Goal: Information Seeking & Learning: Find specific fact

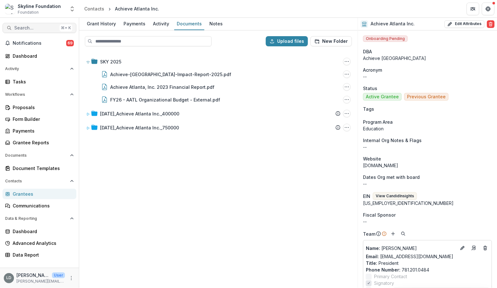
click at [24, 28] on span "Search..." at bounding box center [35, 27] width 43 height 5
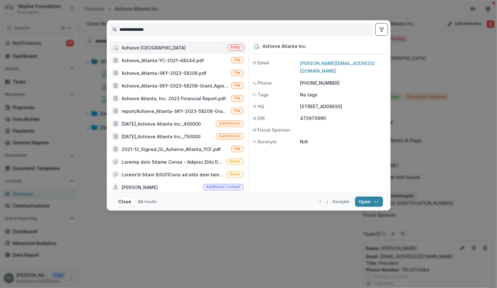
click at [129, 30] on input "**********" at bounding box center [241, 29] width 263 height 10
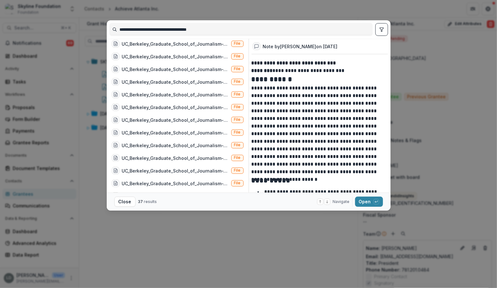
scroll to position [320, 0]
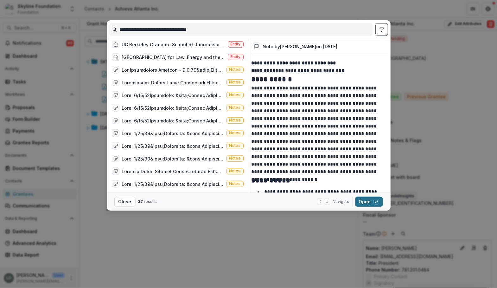
type input "**********"
click at [366, 200] on button "Open with enter key" at bounding box center [369, 201] width 28 height 10
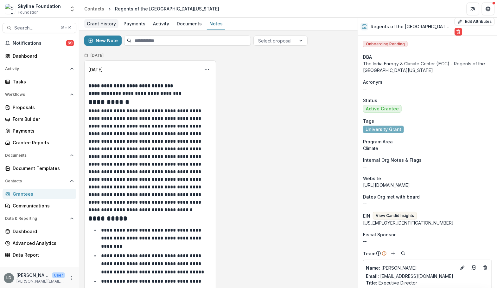
click at [105, 28] on div "Grant History" at bounding box center [101, 23] width 34 height 9
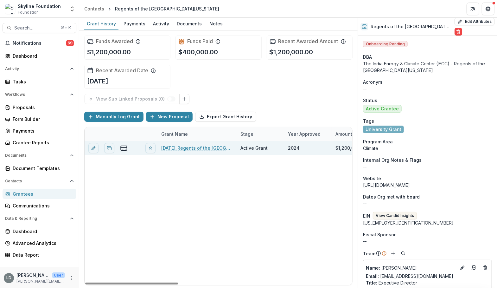
click at [182, 146] on link "[DATE]_Regents of the [GEOGRAPHIC_DATA][US_STATE] (The India Energy & Climate C…" at bounding box center [197, 147] width 72 height 7
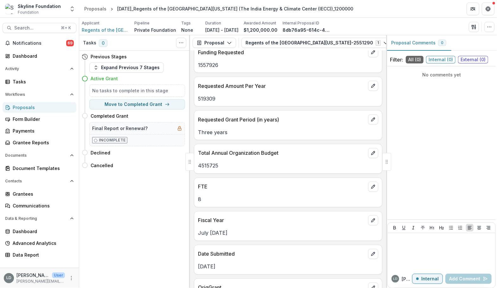
scroll to position [655, 0]
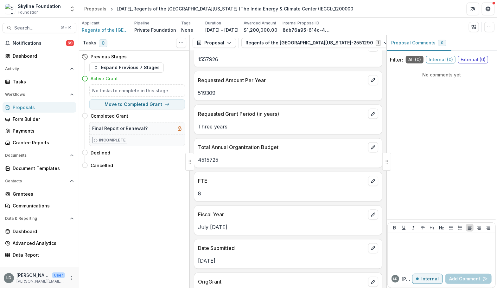
click at [213, 156] on p "4515725" at bounding box center [288, 160] width 180 height 8
copy p "4515725"
click at [210, 157] on p "4515725" at bounding box center [288, 160] width 180 height 8
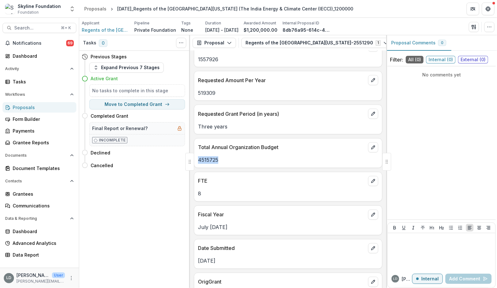
click at [210, 157] on p "4515725" at bounding box center [288, 160] width 180 height 8
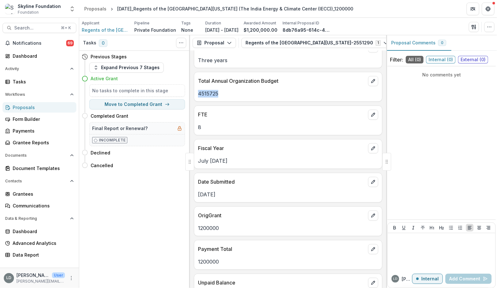
scroll to position [724, 0]
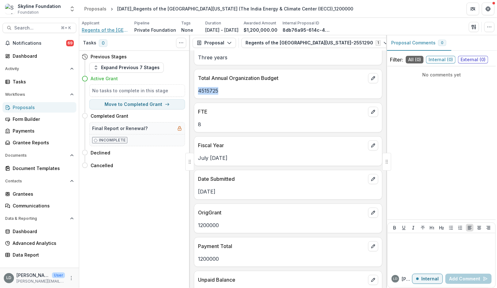
click at [106, 29] on span "Regents of the [GEOGRAPHIC_DATA][US_STATE]" at bounding box center [106, 30] width 48 height 7
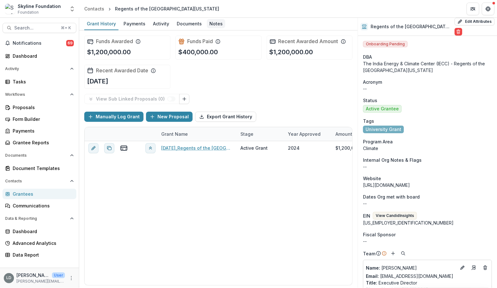
click at [216, 24] on div "Notes" at bounding box center [216, 23] width 18 height 9
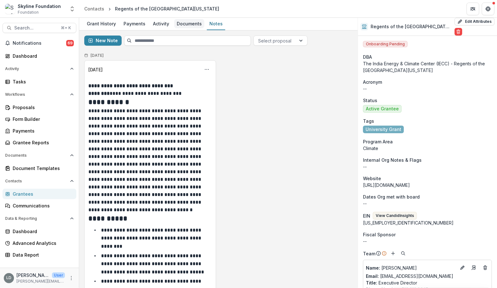
click at [188, 26] on div "Documents" at bounding box center [189, 23] width 30 height 9
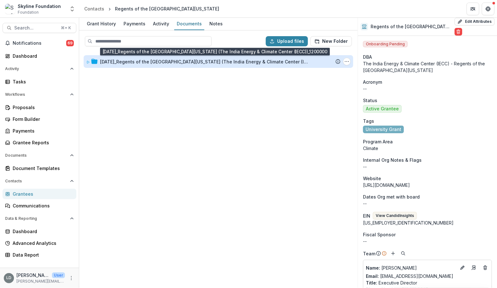
click at [188, 64] on div "[DATE]_Regents of the [GEOGRAPHIC_DATA][US_STATE] (The India Energy & Climate C…" at bounding box center [204, 61] width 209 height 7
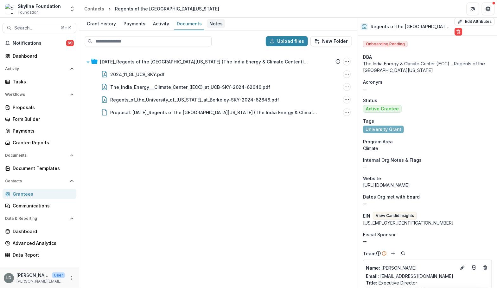
click at [213, 21] on div "Notes" at bounding box center [216, 23] width 18 height 9
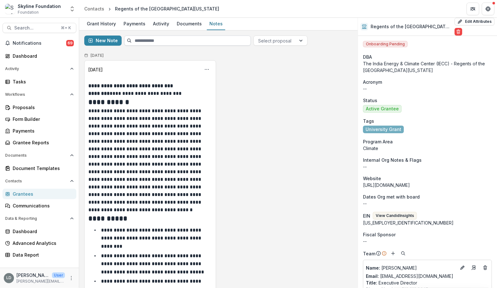
click at [156, 41] on input at bounding box center [187, 40] width 127 height 10
click at [53, 28] on span "Search..." at bounding box center [35, 27] width 43 height 5
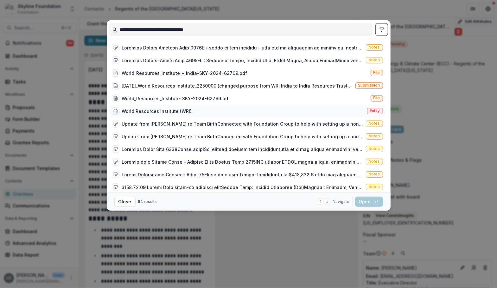
type input "**********"
click at [176, 109] on div "World Resources Institute (WRI)" at bounding box center [157, 111] width 70 height 7
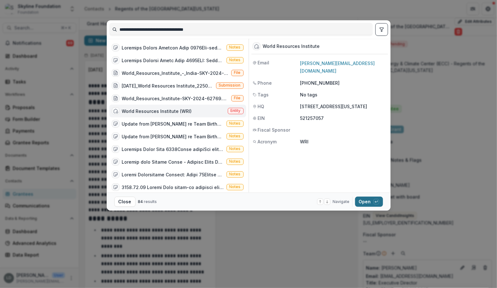
click at [361, 200] on button "Open with enter key" at bounding box center [369, 201] width 28 height 10
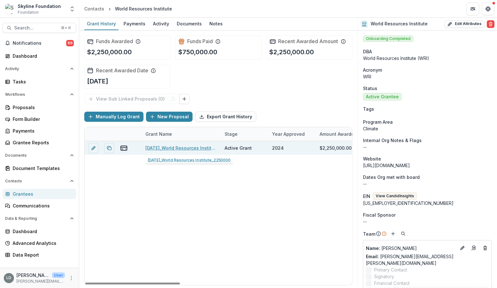
click at [167, 146] on link "[DATE]_World Resources Institute_2250000" at bounding box center [181, 147] width 72 height 7
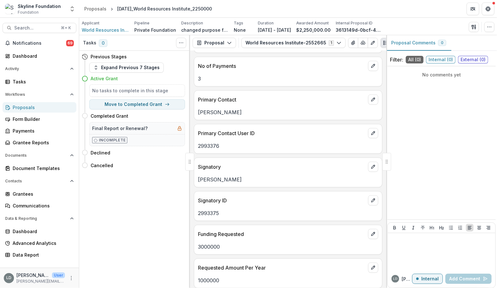
scroll to position [469, 0]
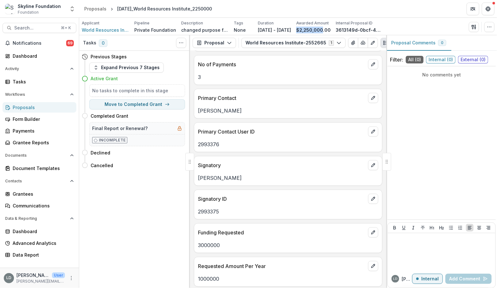
drag, startPoint x: 322, startPoint y: 30, endPoint x: 347, endPoint y: 29, distance: 25.4
click at [331, 29] on p "$2,250,000.00" at bounding box center [313, 30] width 35 height 7
copy p "$2,250,000"
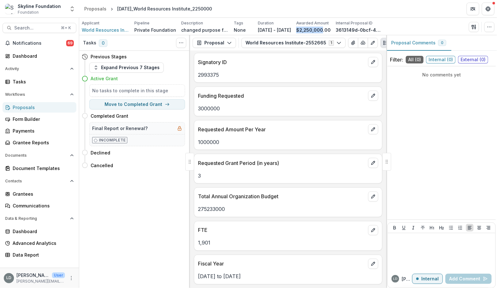
scroll to position [644, 0]
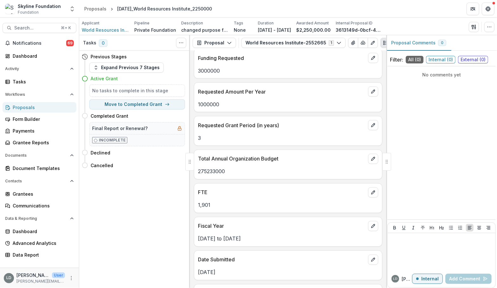
click at [219, 168] on p "275233000" at bounding box center [288, 172] width 180 height 8
copy p "275233000"
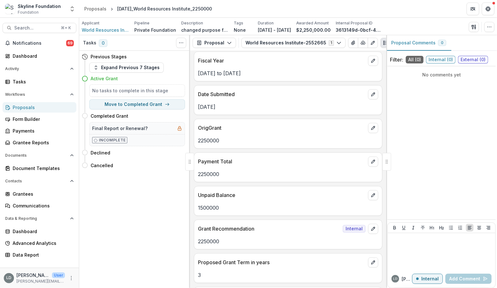
scroll to position [853, 0]
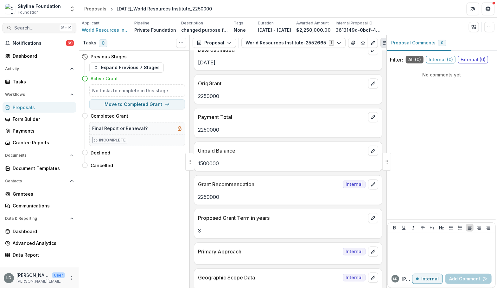
click at [50, 24] on button "Search... ⌘ + K" at bounding box center [40, 28] width 74 height 10
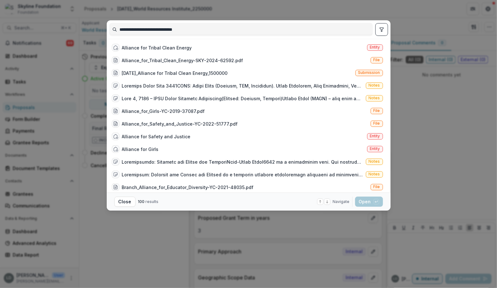
type input "**********"
click at [169, 45] on div "Alliance for Tribal Clean Energy" at bounding box center [157, 47] width 70 height 7
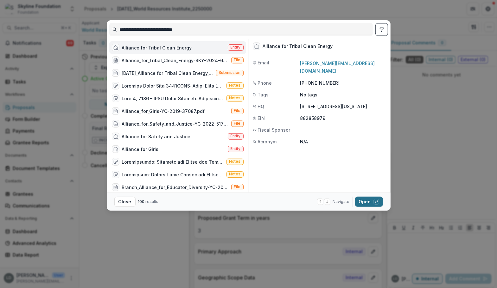
click at [365, 206] on button "Open with enter key" at bounding box center [369, 201] width 28 height 10
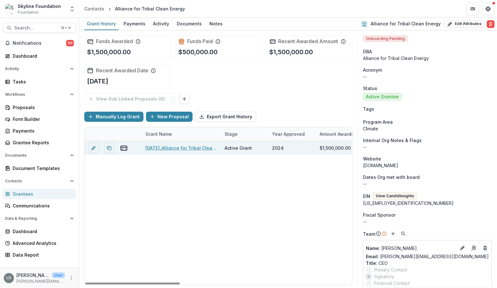
click at [183, 146] on link "[DATE]_Alliance for Tribal Clean Energy_1500000" at bounding box center [181, 147] width 72 height 7
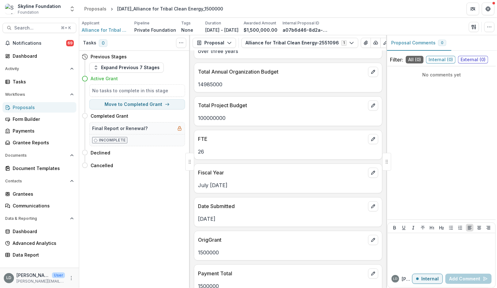
scroll to position [732, 0]
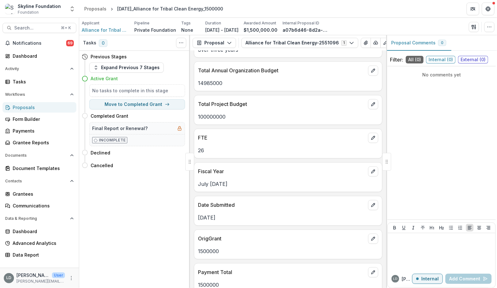
click at [213, 80] on p "14985000" at bounding box center [288, 84] width 180 height 8
copy p "14985000"
